Goal: Task Accomplishment & Management: Use online tool/utility

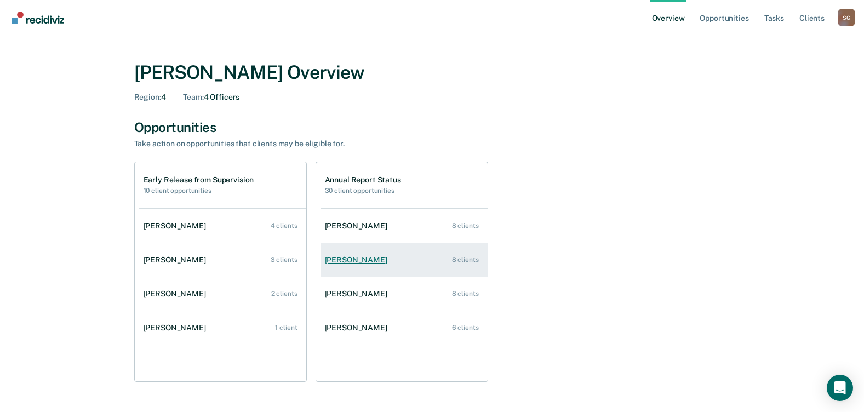
click at [344, 261] on div "[PERSON_NAME]" at bounding box center [358, 259] width 67 height 9
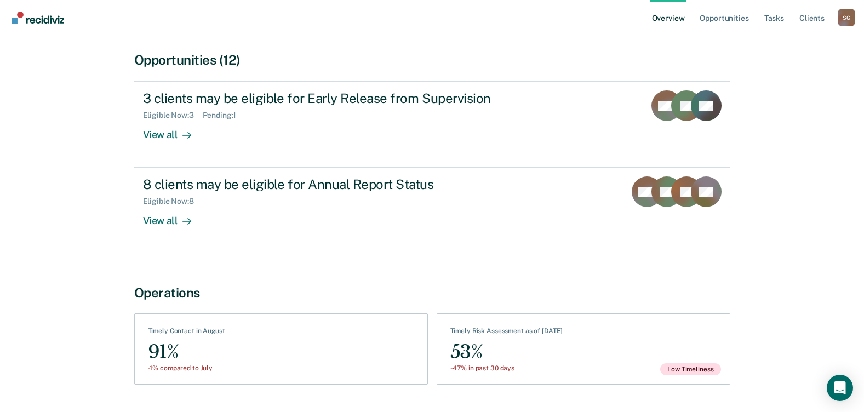
scroll to position [110, 0]
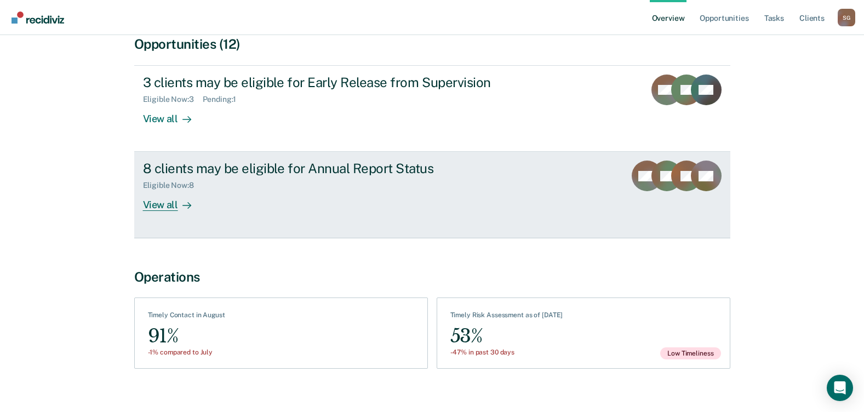
click at [156, 199] on div "View all" at bounding box center [173, 200] width 61 height 21
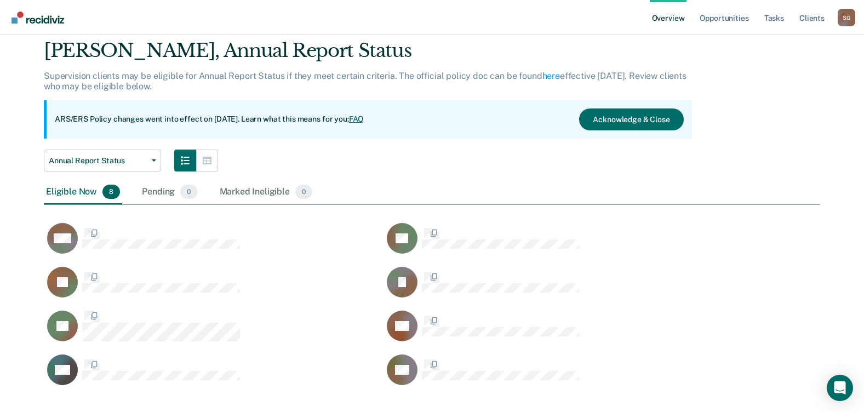
scroll to position [56, 0]
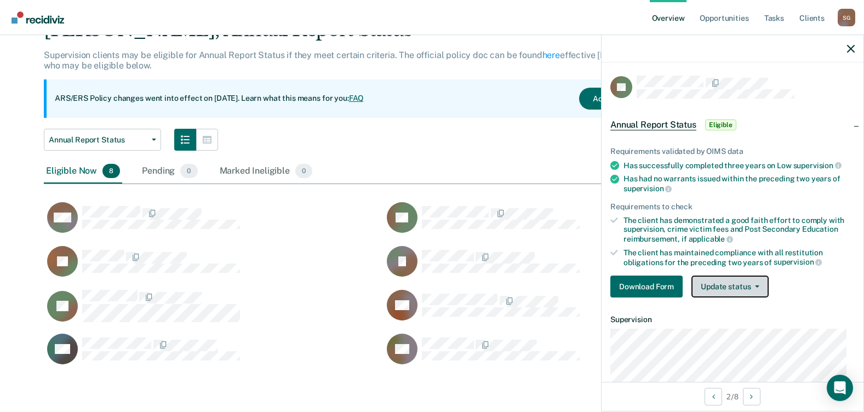
click at [727, 284] on button "Update status" at bounding box center [730, 287] width 77 height 22
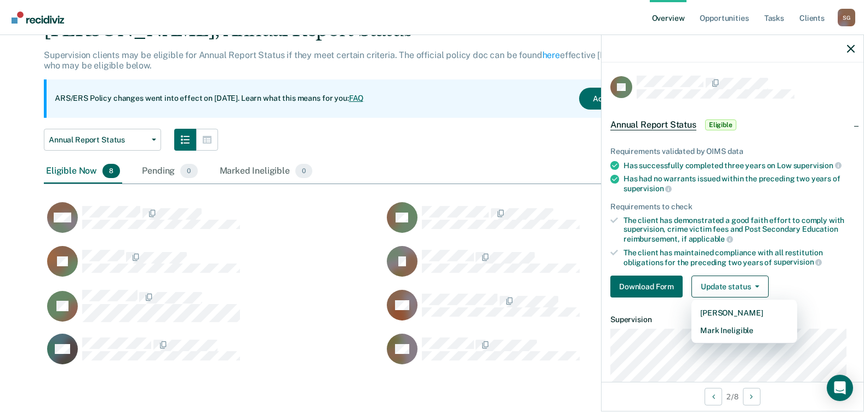
click at [514, 129] on div "Annual Report Status Annual Report Status Early Release from Supervision" at bounding box center [368, 140] width 648 height 22
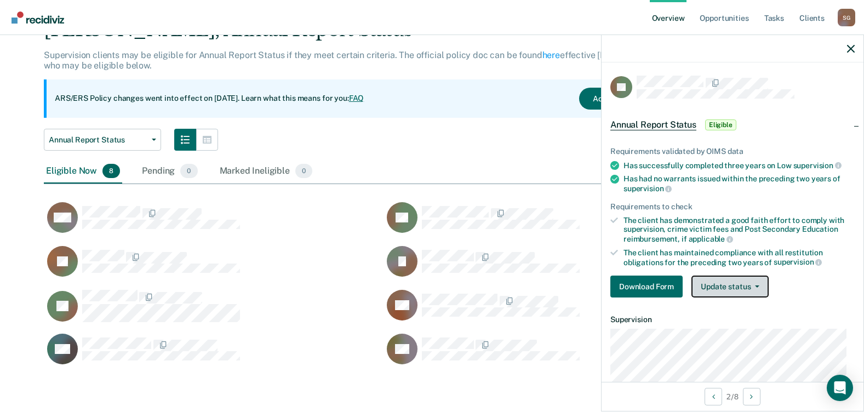
click at [729, 283] on button "Update status" at bounding box center [730, 287] width 77 height 22
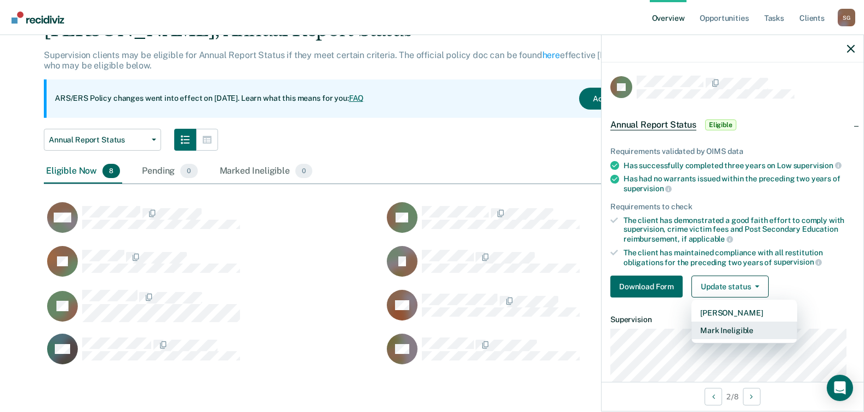
click at [732, 330] on button "Mark Ineligible" at bounding box center [745, 331] width 106 height 18
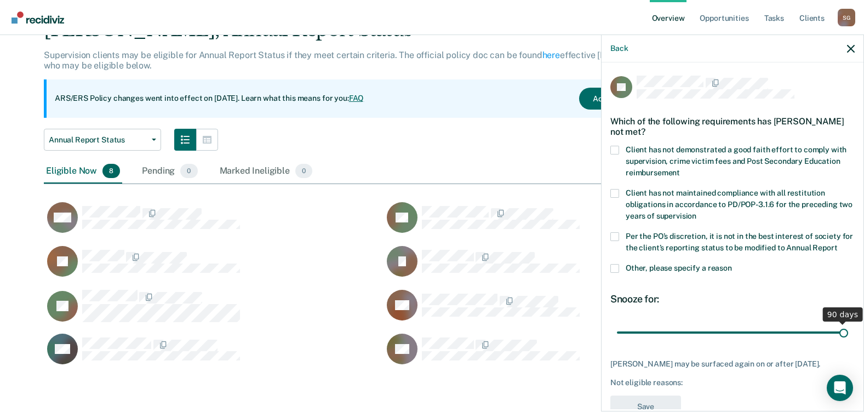
drag, startPoint x: 694, startPoint y: 341, endPoint x: 847, endPoint y: 341, distance: 153.4
type input "90"
click at [847, 341] on input "range" at bounding box center [732, 332] width 231 height 19
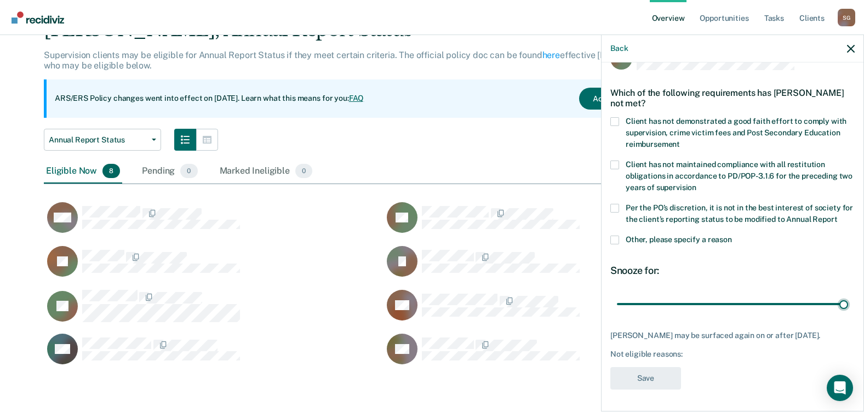
scroll to position [0, 0]
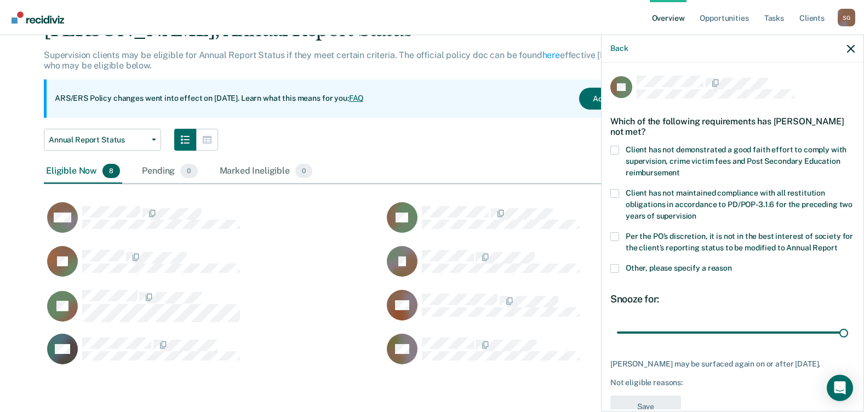
click at [614, 273] on span at bounding box center [614, 268] width 9 height 9
click at [732, 264] on input "Other, please specify a reason" at bounding box center [732, 264] width 0 height 0
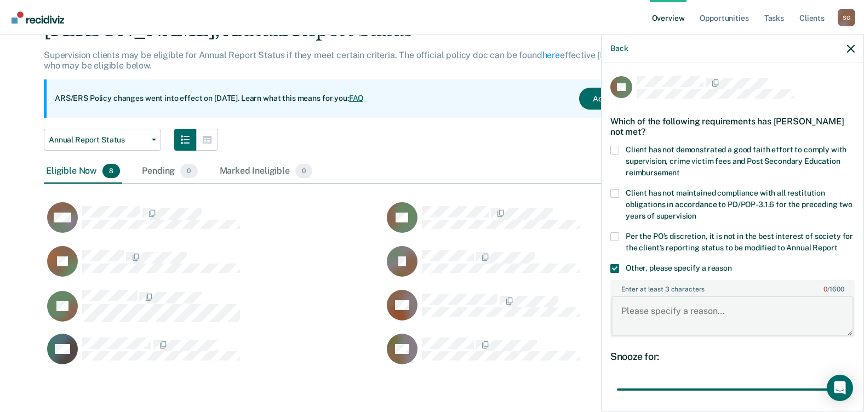
click at [643, 324] on textarea "Enter at least 3 characters 0 / 1600" at bounding box center [733, 316] width 242 height 41
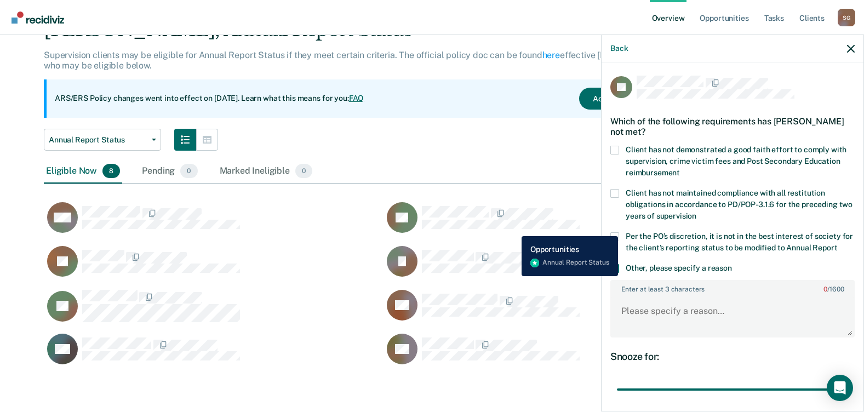
scroll to position [350, 768]
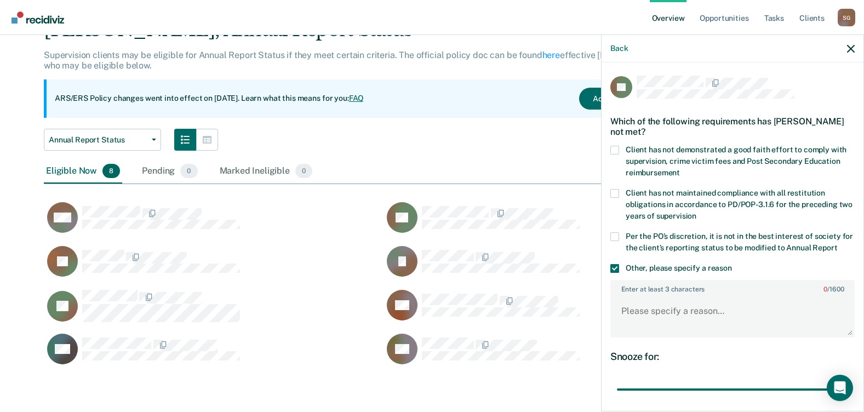
click at [616, 235] on span at bounding box center [614, 236] width 9 height 9
click at [837, 244] on input "Per the PO’s discretion, it is not in the best interest of society for the clie…" at bounding box center [837, 244] width 0 height 0
click at [610, 273] on span at bounding box center [614, 268] width 9 height 9
click at [732, 264] on input "Other, please specify a reason" at bounding box center [732, 264] width 0 height 0
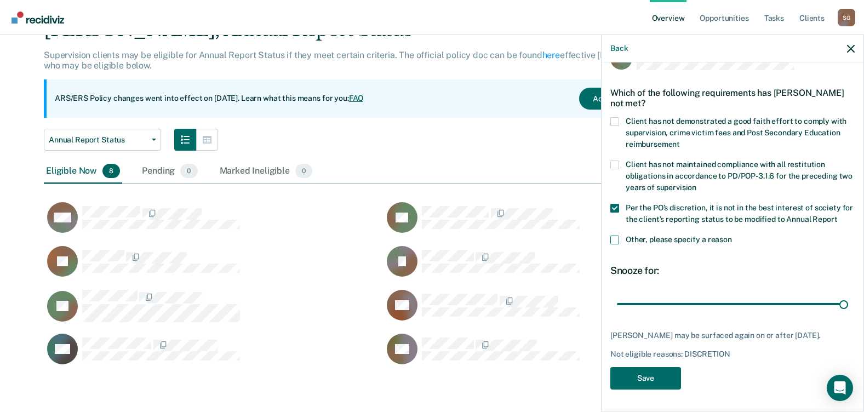
scroll to position [48, 0]
click at [612, 236] on span at bounding box center [614, 240] width 9 height 9
click at [732, 236] on input "Other, please specify a reason" at bounding box center [732, 236] width 0 height 0
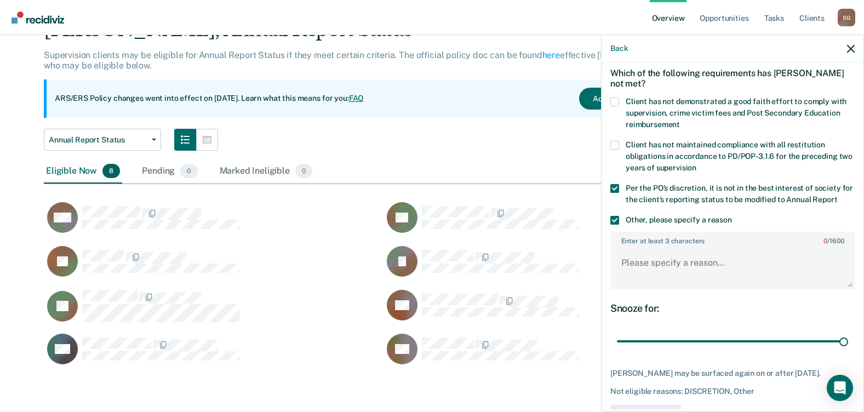
click at [615, 190] on span at bounding box center [614, 188] width 9 height 9
click at [837, 196] on input "Per the PO’s discretion, it is not in the best interest of society for the clie…" at bounding box center [837, 196] width 0 height 0
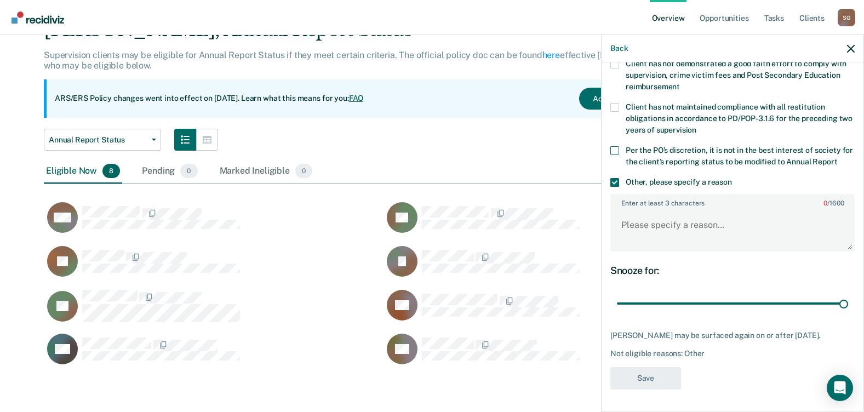
scroll to position [106, 0]
click at [613, 146] on span at bounding box center [614, 150] width 9 height 9
click at [837, 158] on input "Per the PO’s discretion, it is not in the best interest of society for the clie…" at bounding box center [837, 158] width 0 height 0
click at [615, 178] on span at bounding box center [614, 182] width 9 height 9
click at [732, 178] on input "Other, please specify a reason" at bounding box center [732, 178] width 0 height 0
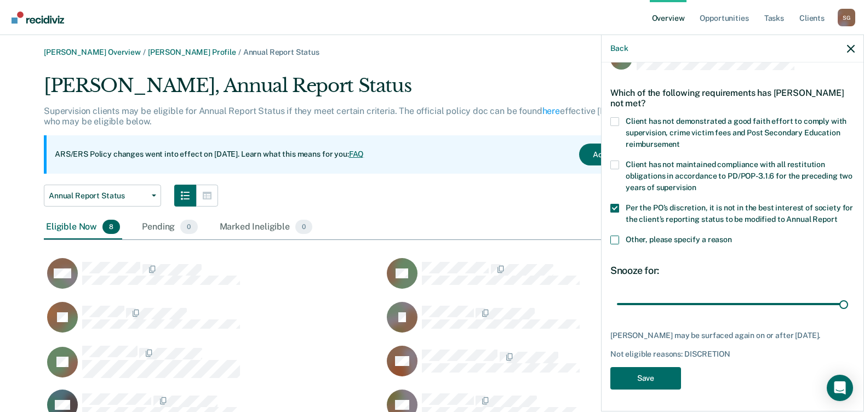
scroll to position [0, 0]
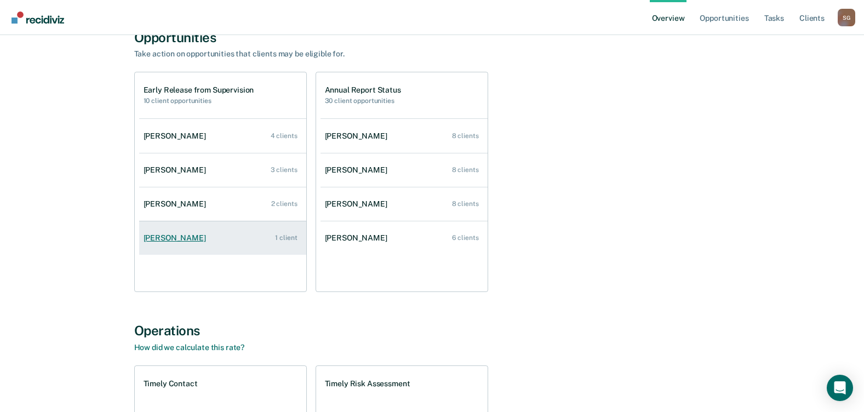
scroll to position [110, 0]
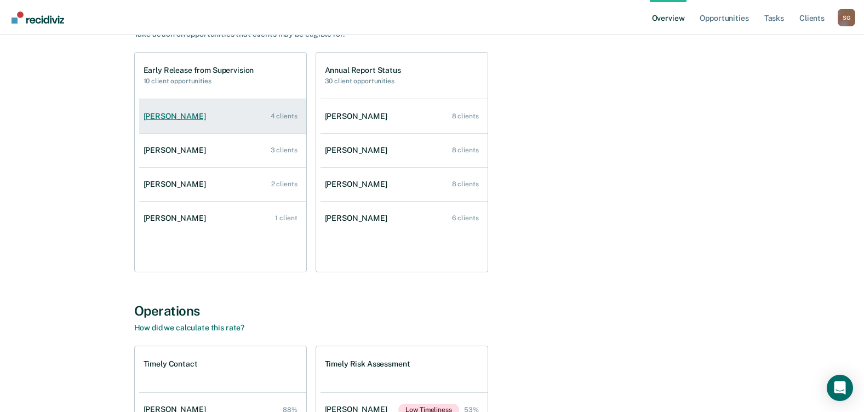
click at [160, 113] on div "[PERSON_NAME]" at bounding box center [177, 116] width 67 height 9
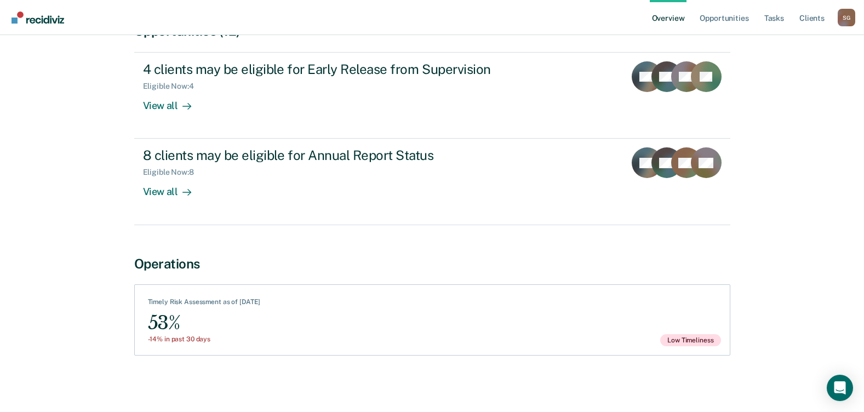
scroll to position [123, 0]
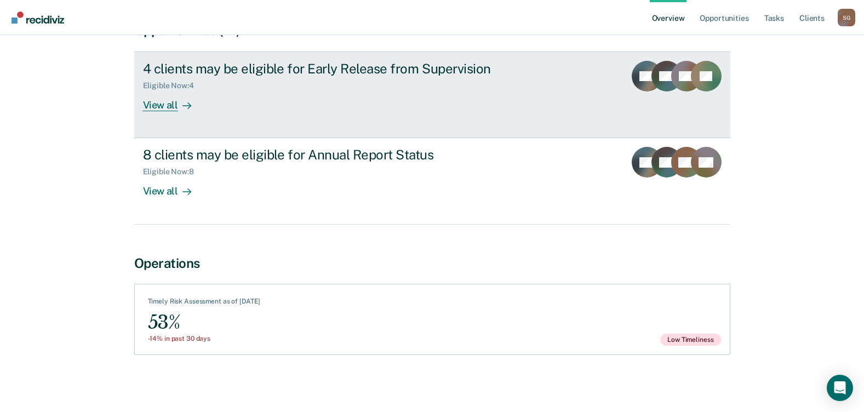
click at [171, 108] on div "View all" at bounding box center [173, 100] width 61 height 21
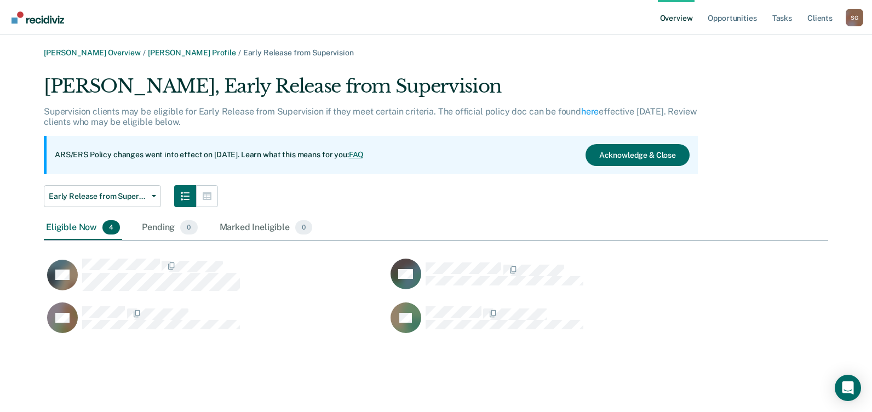
scroll to position [262, 776]
drag, startPoint x: 444, startPoint y: 182, endPoint x: 375, endPoint y: 235, distance: 86.4
click at [375, 235] on div "Eligible Now 4 Pending 0 Marked Ineligible 0" at bounding box center [436, 228] width 785 height 25
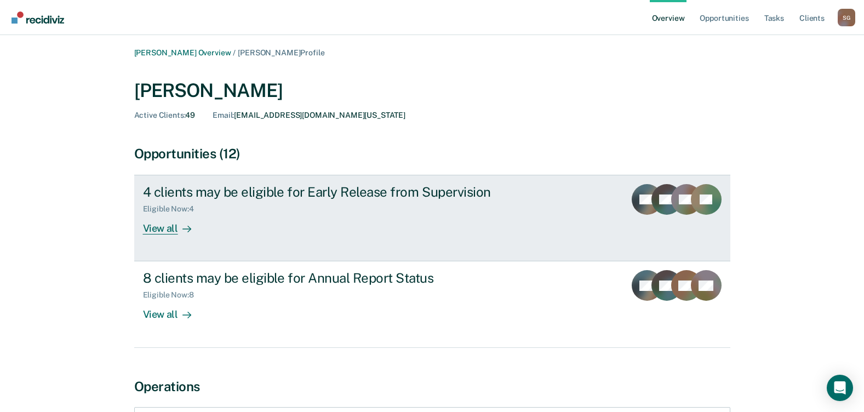
click at [158, 229] on div "View all" at bounding box center [173, 224] width 61 height 21
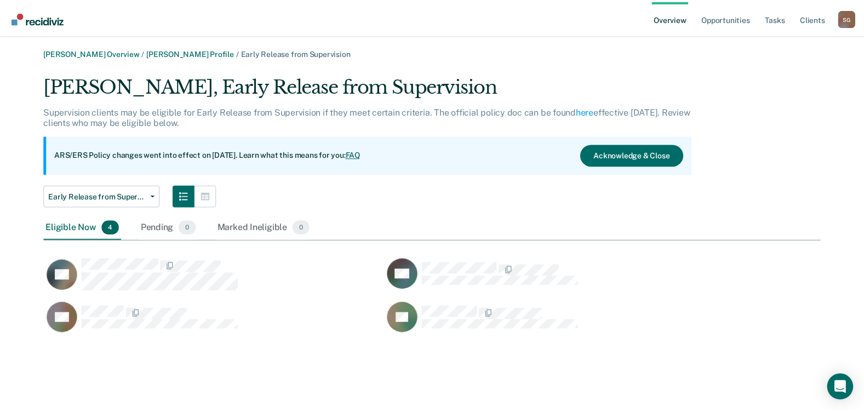
scroll to position [262, 776]
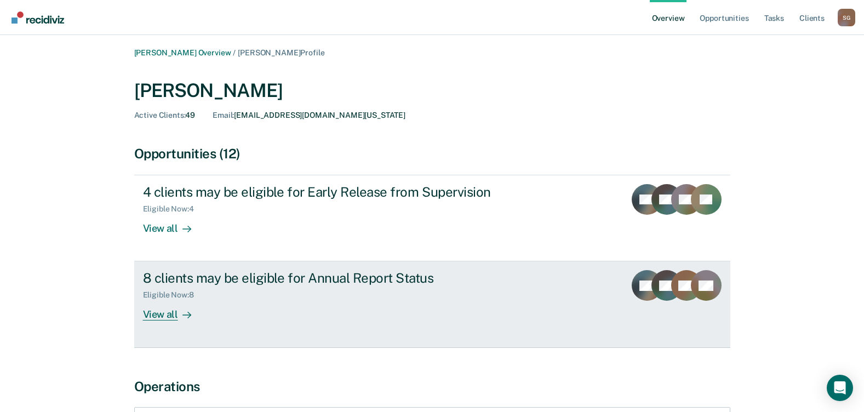
click at [169, 314] on div "View all" at bounding box center [173, 310] width 61 height 21
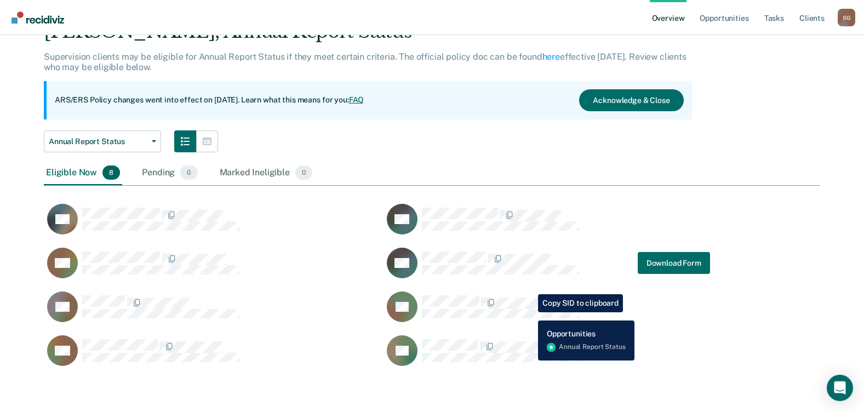
scroll to position [56, 0]
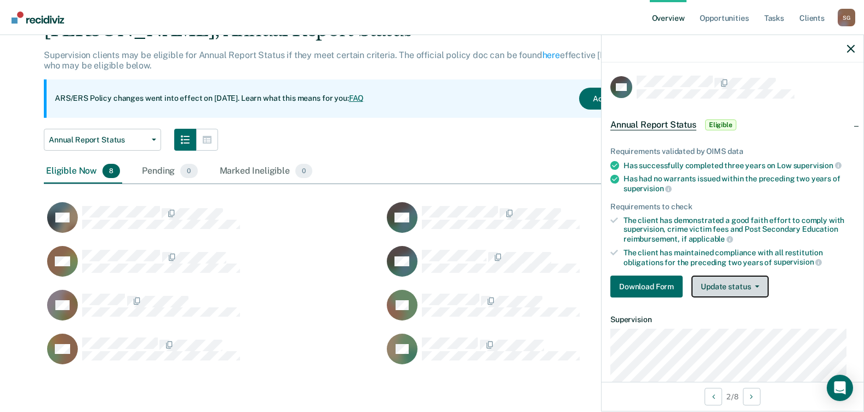
click at [731, 284] on button "Update status" at bounding box center [730, 287] width 77 height 22
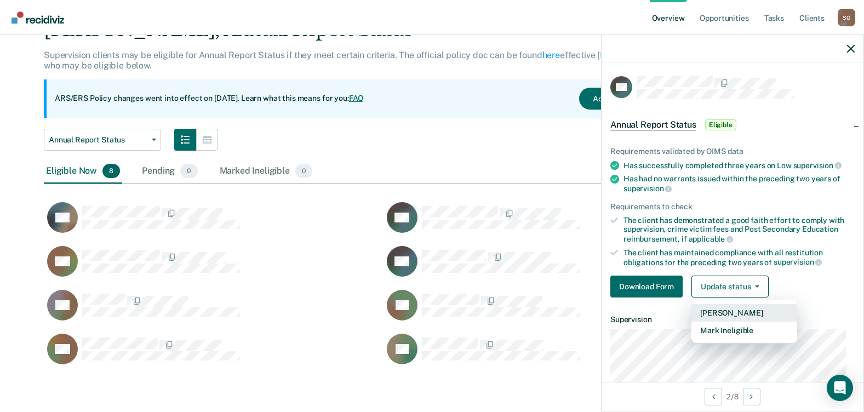
click at [729, 313] on button "[PERSON_NAME]" at bounding box center [745, 313] width 106 height 18
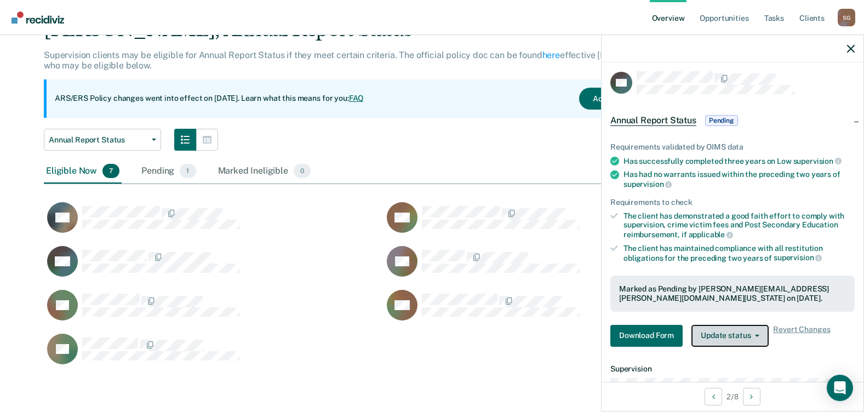
scroll to position [0, 0]
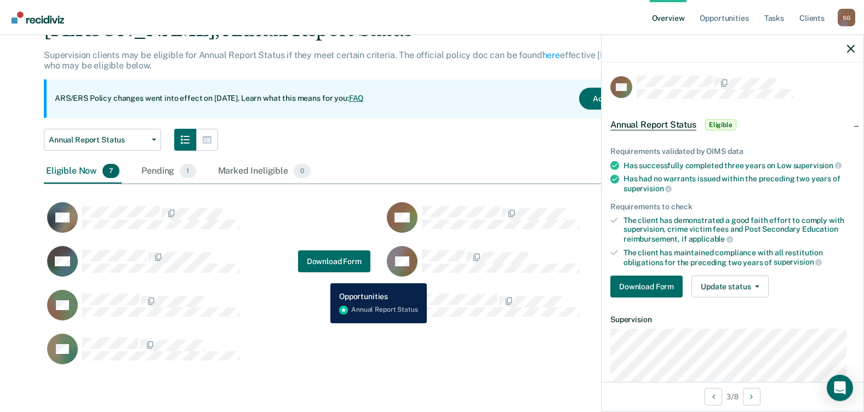
click at [322, 274] on div "GK Download Form" at bounding box center [207, 261] width 327 height 32
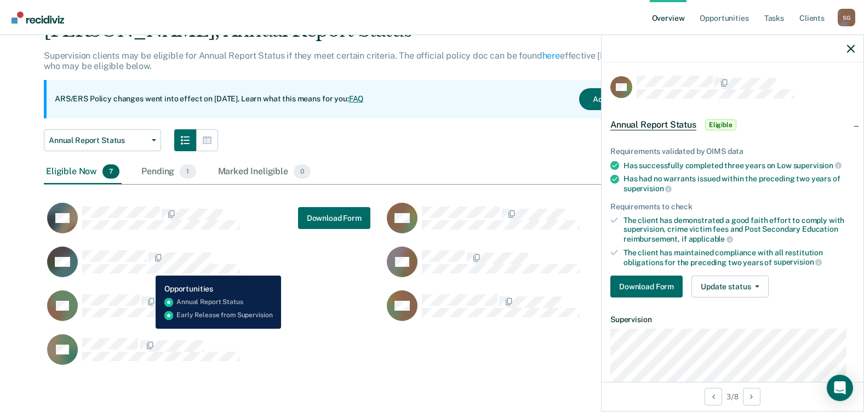
scroll to position [56, 0]
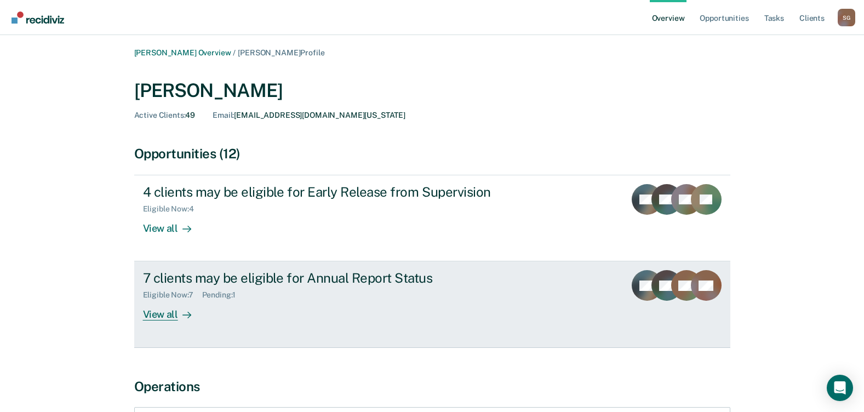
click at [164, 318] on div "View all" at bounding box center [173, 310] width 61 height 21
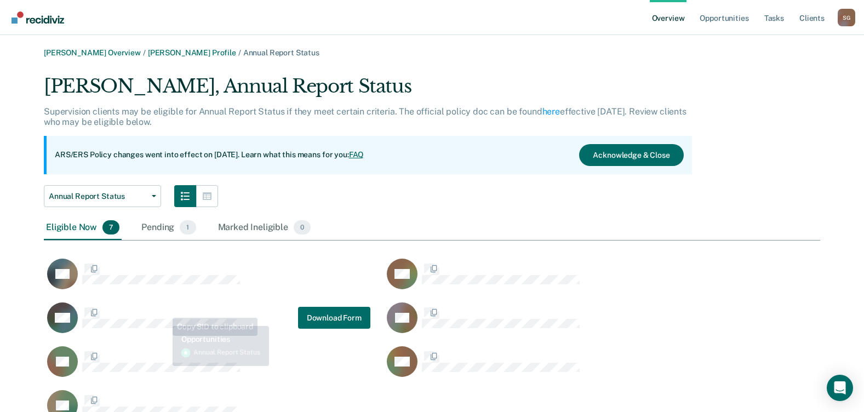
scroll to position [350, 768]
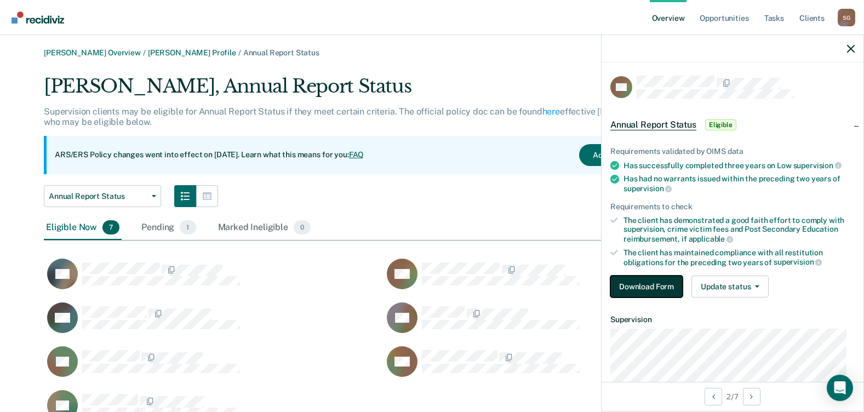
click at [655, 283] on button "Download Form" at bounding box center [646, 287] width 72 height 22
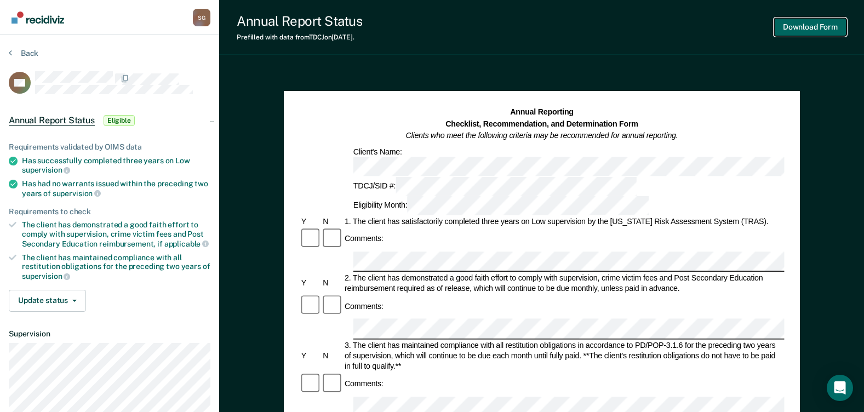
click at [786, 23] on button "Download Form" at bounding box center [810, 27] width 72 height 18
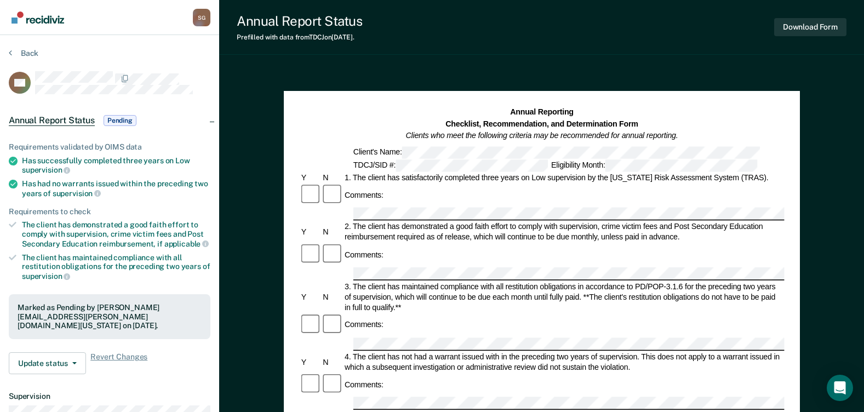
click at [482, 142] on div "Annual Reporting Checklist, Recommendation, and Determination Form Clients who …" at bounding box center [541, 139] width 485 height 65
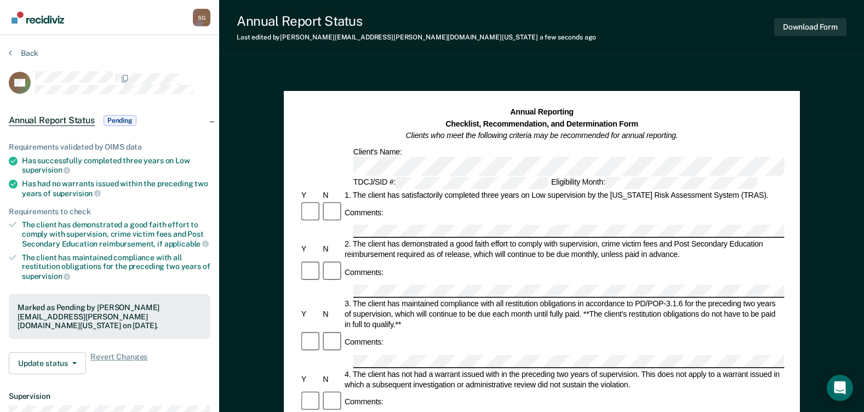
click at [475, 155] on div "Annual Reporting Checklist, Recommendation, and Determination Form Clients who …" at bounding box center [541, 148] width 485 height 82
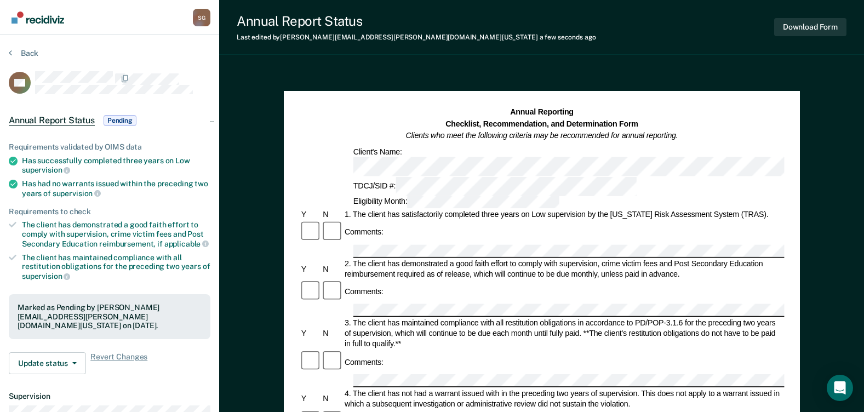
click at [692, 146] on div "Annual Reporting Checklist, Recommendation, and Determination Form Clients who …" at bounding box center [541, 157] width 485 height 101
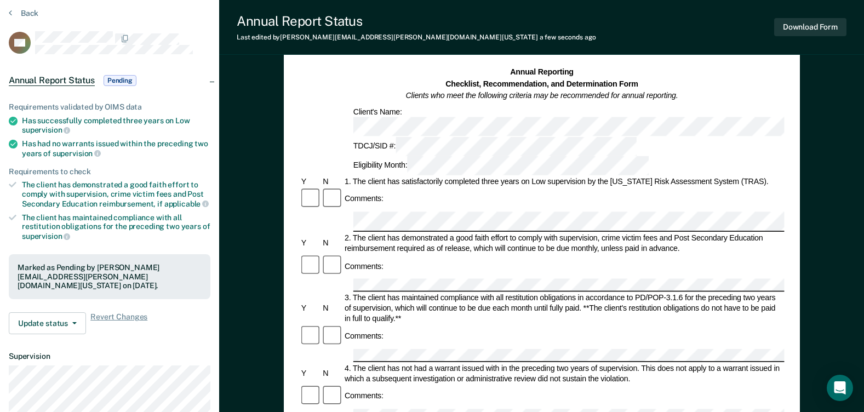
scroll to position [110, 0]
